Goal: Transaction & Acquisition: Purchase product/service

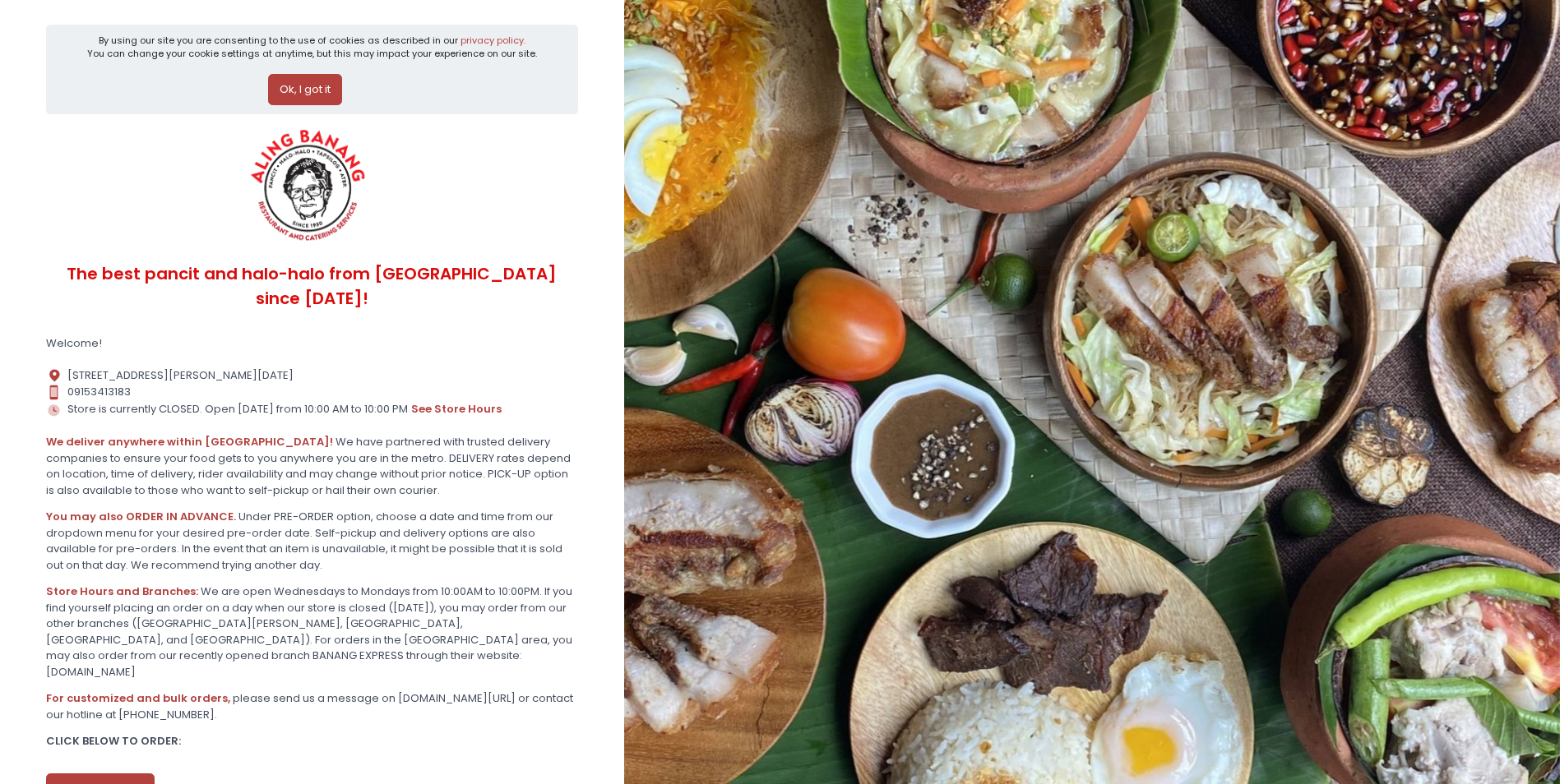
click at [320, 90] on button "Ok, I got it" at bounding box center [305, 90] width 74 height 31
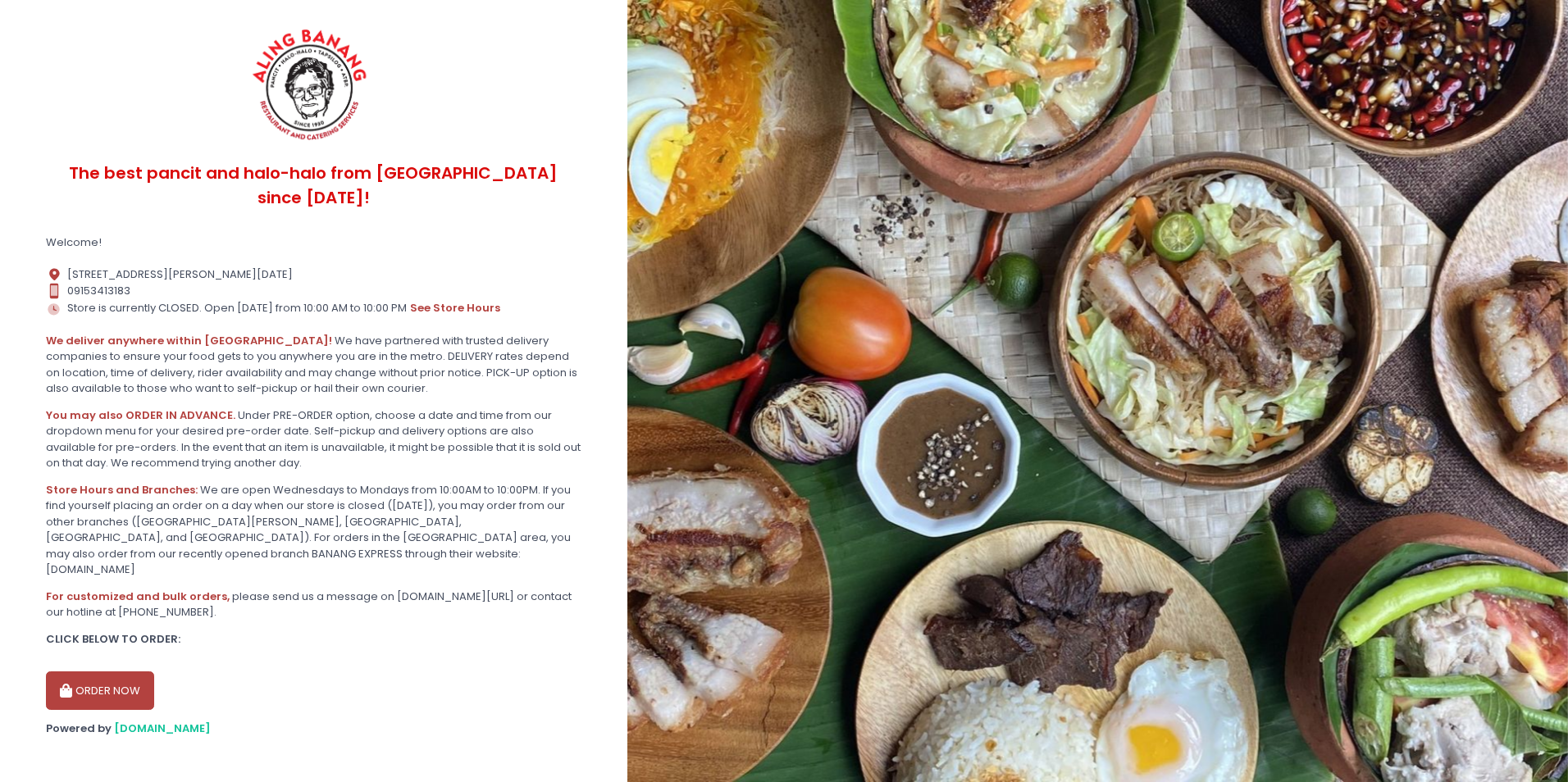
click at [128, 672] on button "ORDER NOW" at bounding box center [100, 692] width 108 height 39
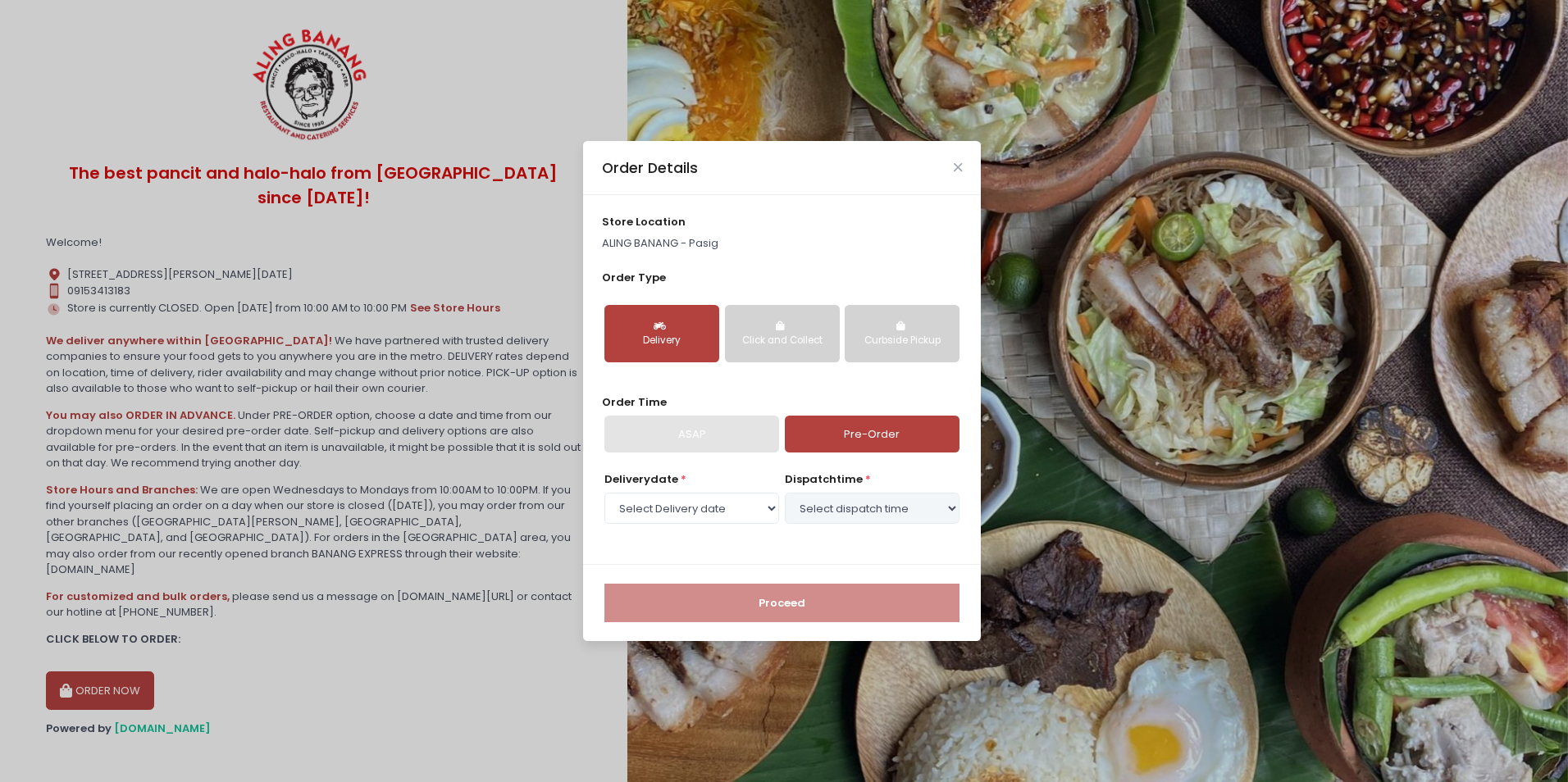
select select "[DATE]"
click at [687, 506] on select "Select Delivery date [DATE] [DATE] [DATE] [DATE] [DATE] [DATE] [DATE] [DATE] [D…" at bounding box center [692, 508] width 175 height 31
click at [837, 508] on select "Select dispatch time 10:00 AM - 10:30 AM 10:30 AM - 11:00 AM 11:00 AM - 11:30 A…" at bounding box center [871, 508] width 175 height 31
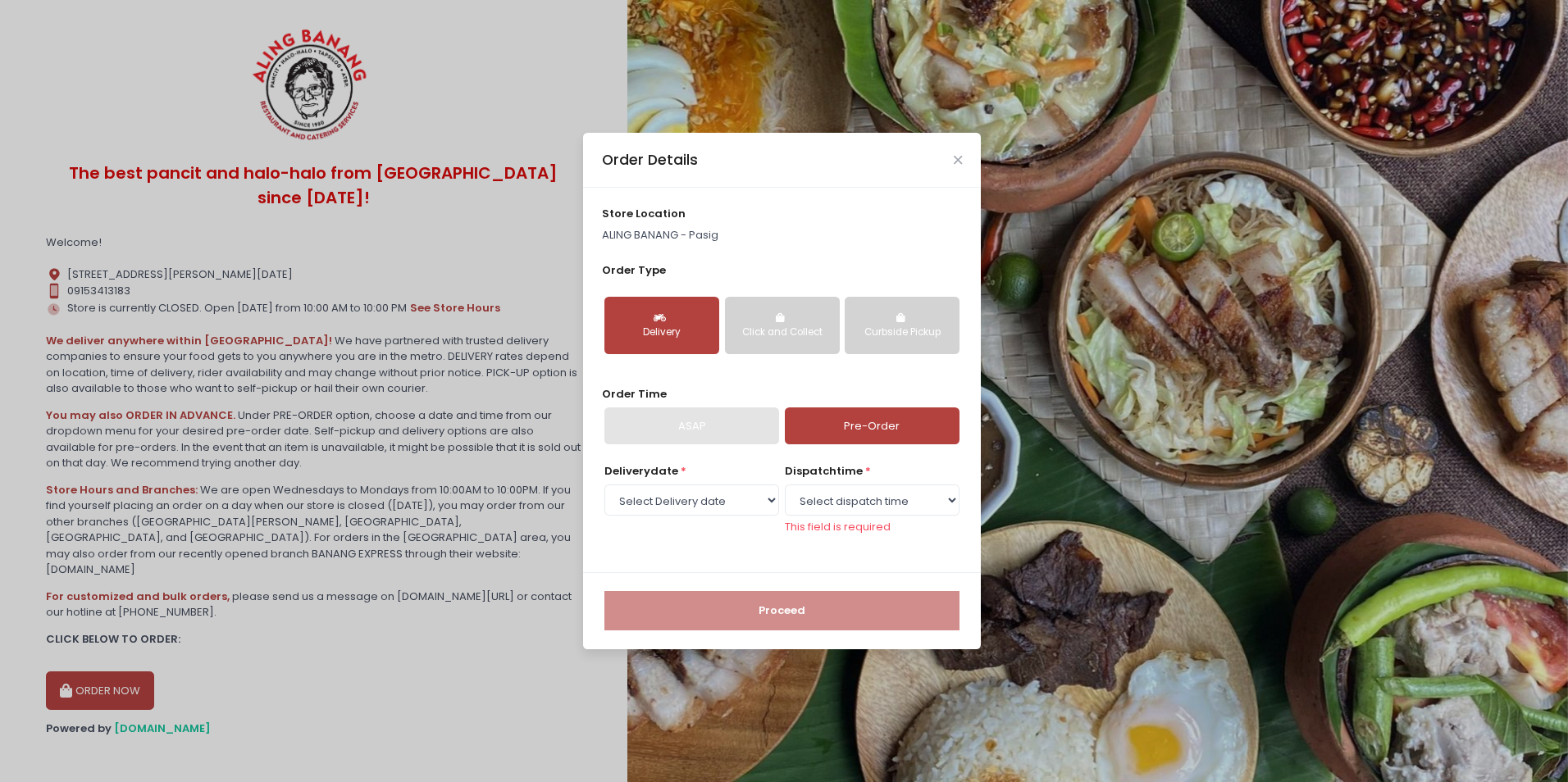
click at [1136, 315] on div "Order Details store location ALING BANANG - [GEOGRAPHIC_DATA] Order Type Delive…" at bounding box center [784, 391] width 1568 height 782
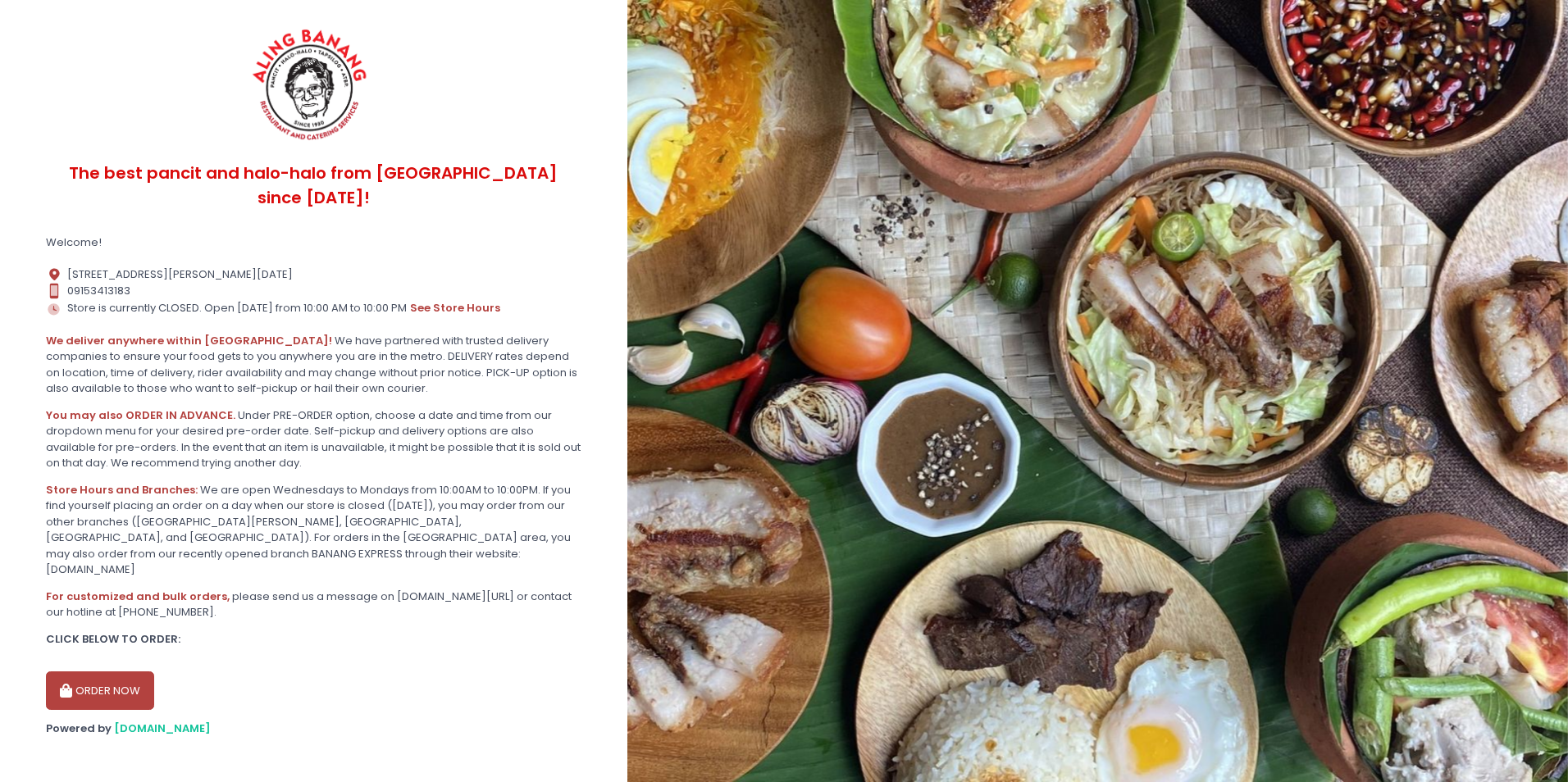
click at [116, 672] on button "ORDER NOW" at bounding box center [100, 692] width 108 height 39
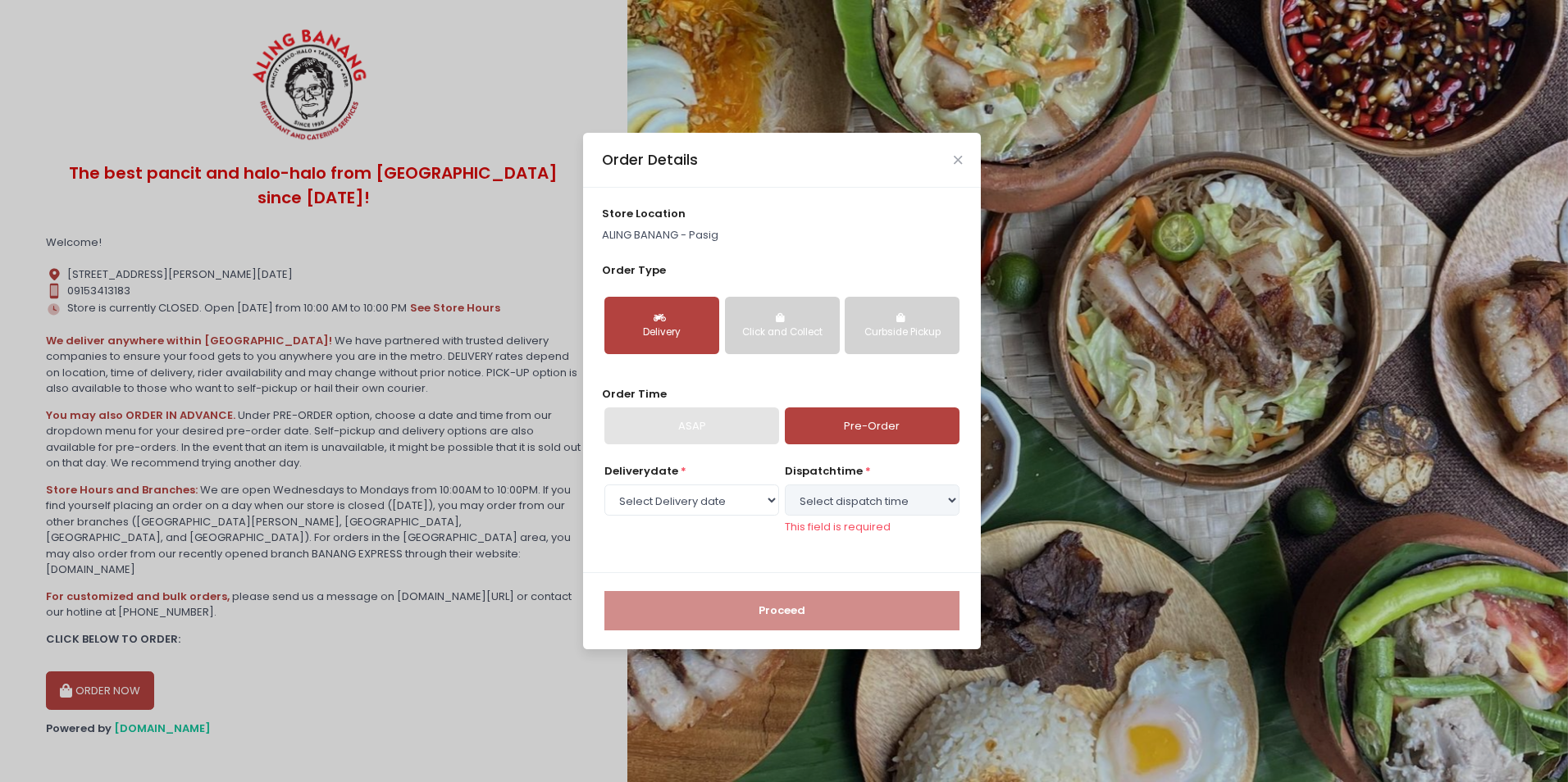
select select "[DATE]"
click at [883, 432] on link "Pre-Order" at bounding box center [871, 426] width 175 height 38
click at [871, 494] on select "Select dispatch time 10:00 AM - 10:30 AM 10:30 AM - 11:00 AM 11:00 AM - 11:30 A…" at bounding box center [871, 500] width 175 height 31
click at [784, 492] on select "Select dispatch time 10:00 AM - 10:30 AM 10:30 AM - 11:00 AM 11:00 AM - 11:30 A…" at bounding box center [871, 500] width 175 height 31
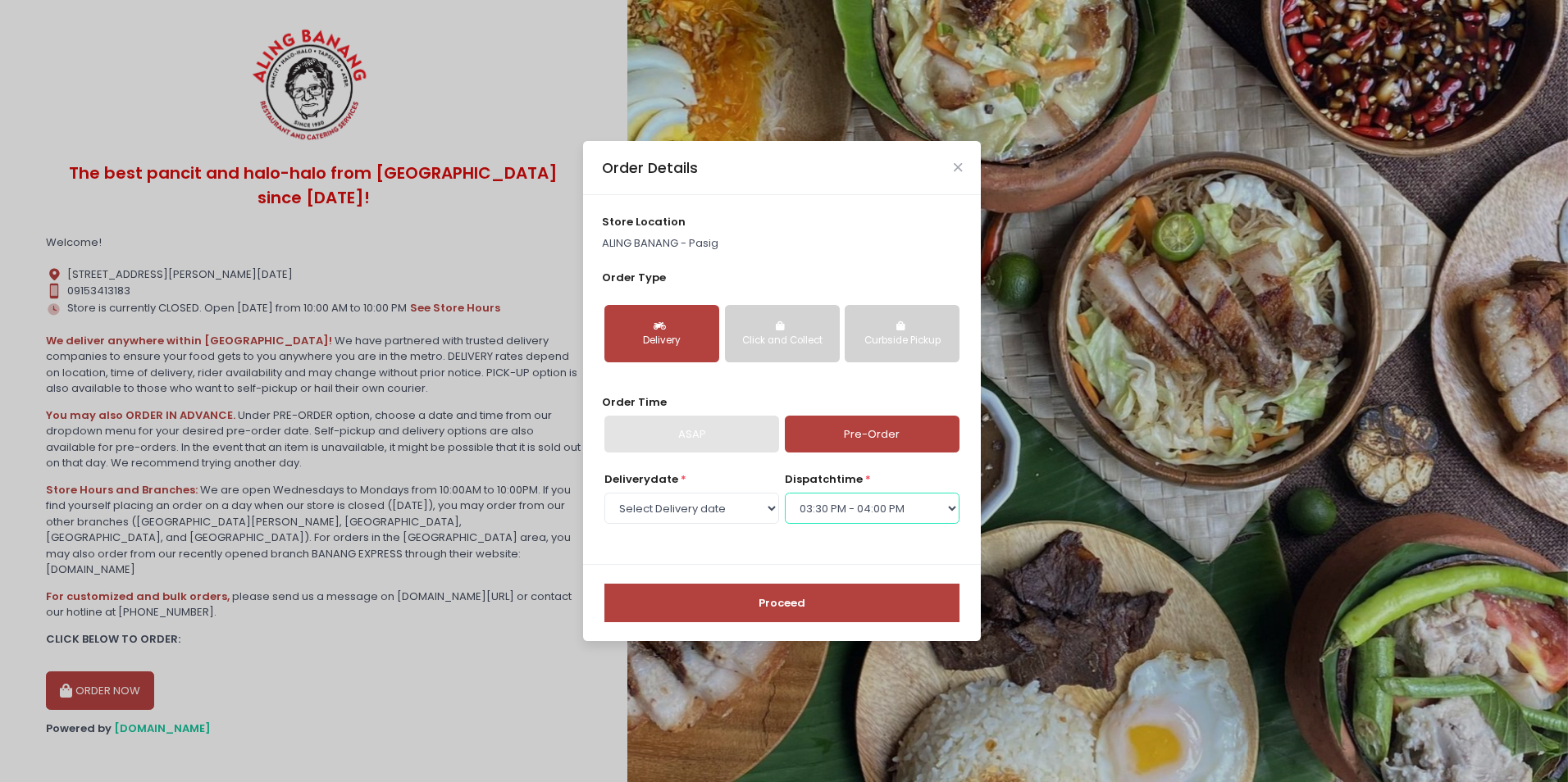
click at [861, 514] on select "Select dispatch time 10:00 AM - 10:30 AM 10:30 AM - 11:00 AM 11:00 AM - 11:30 A…" at bounding box center [871, 508] width 175 height 31
click at [784, 493] on select "Select dispatch time 10:00 AM - 10:30 AM 10:30 AM - 11:00 AM 11:00 AM - 11:30 A…" at bounding box center [871, 508] width 175 height 31
click at [860, 505] on select "Select dispatch time 10:00 AM - 10:30 AM 10:30 AM - 11:00 AM 11:00 AM - 11:30 A…" at bounding box center [871, 508] width 175 height 31
select select "15:30"
click at [784, 493] on select "Select dispatch time 10:00 AM - 10:30 AM 10:30 AM - 11:00 AM 11:00 AM - 11:30 A…" at bounding box center [871, 508] width 175 height 31
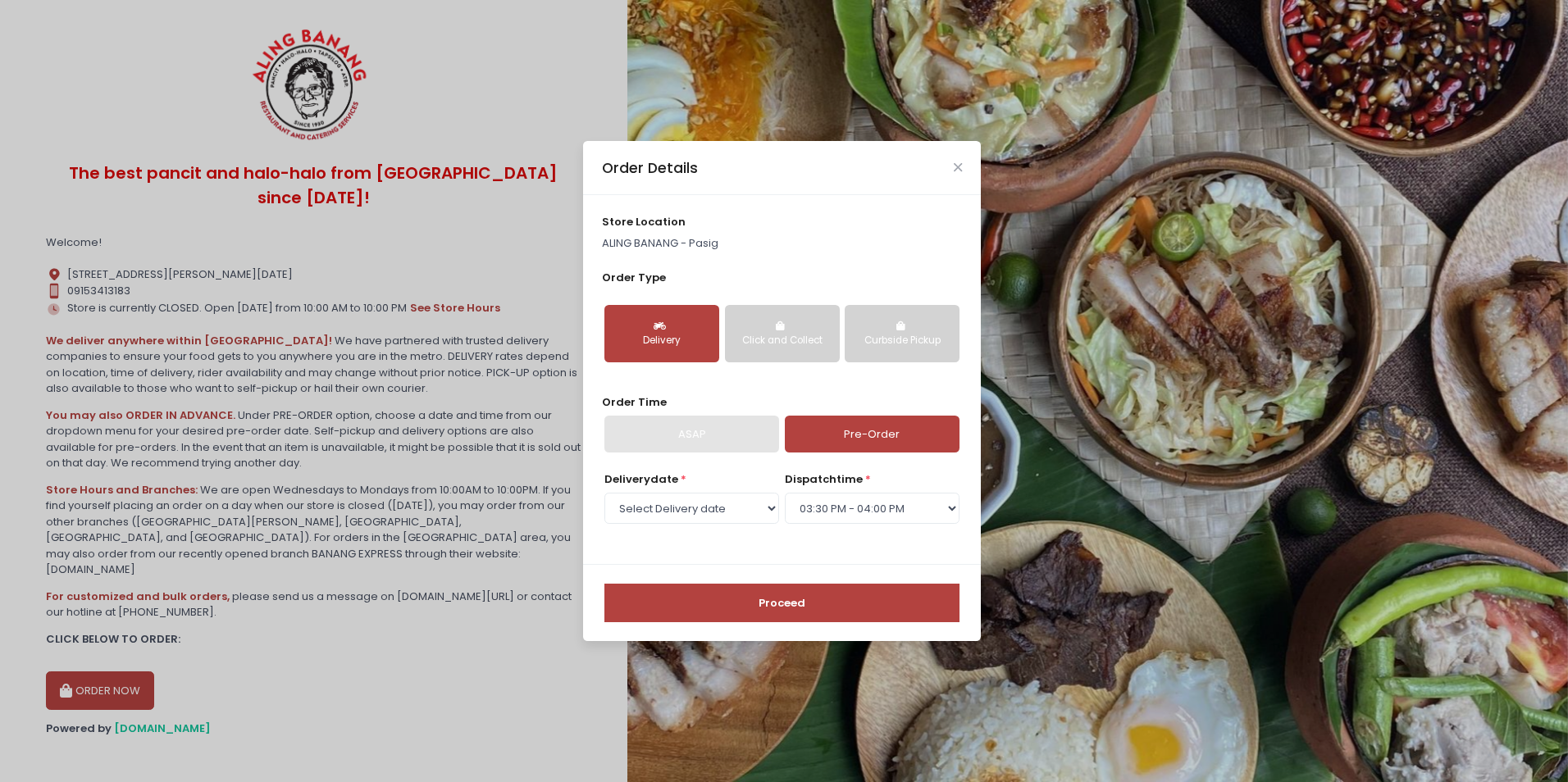
click at [826, 601] on button "Proceed" at bounding box center [782, 604] width 355 height 39
